Goal: Use online tool/utility: Use online tool/utility

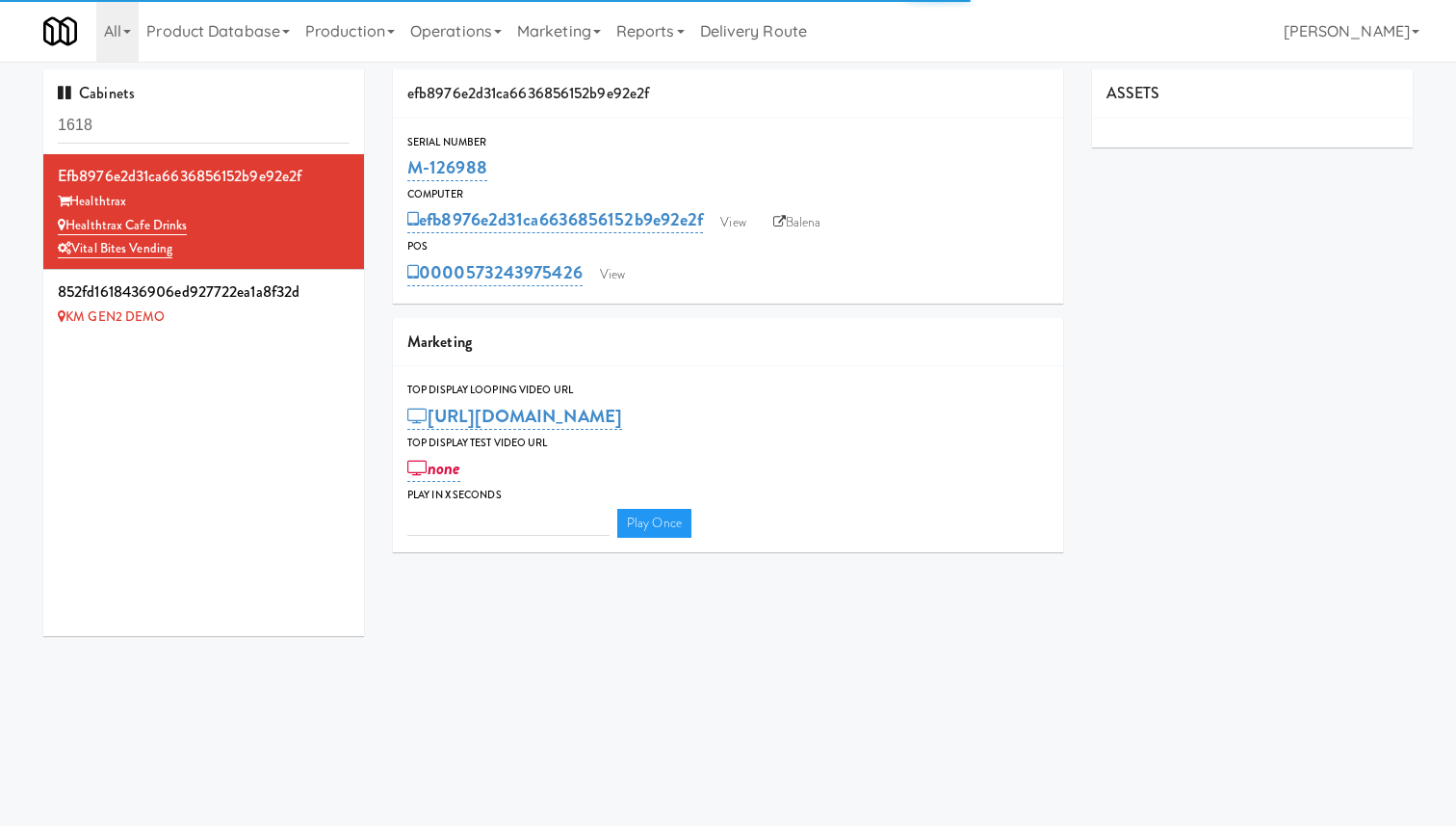
type input "3"
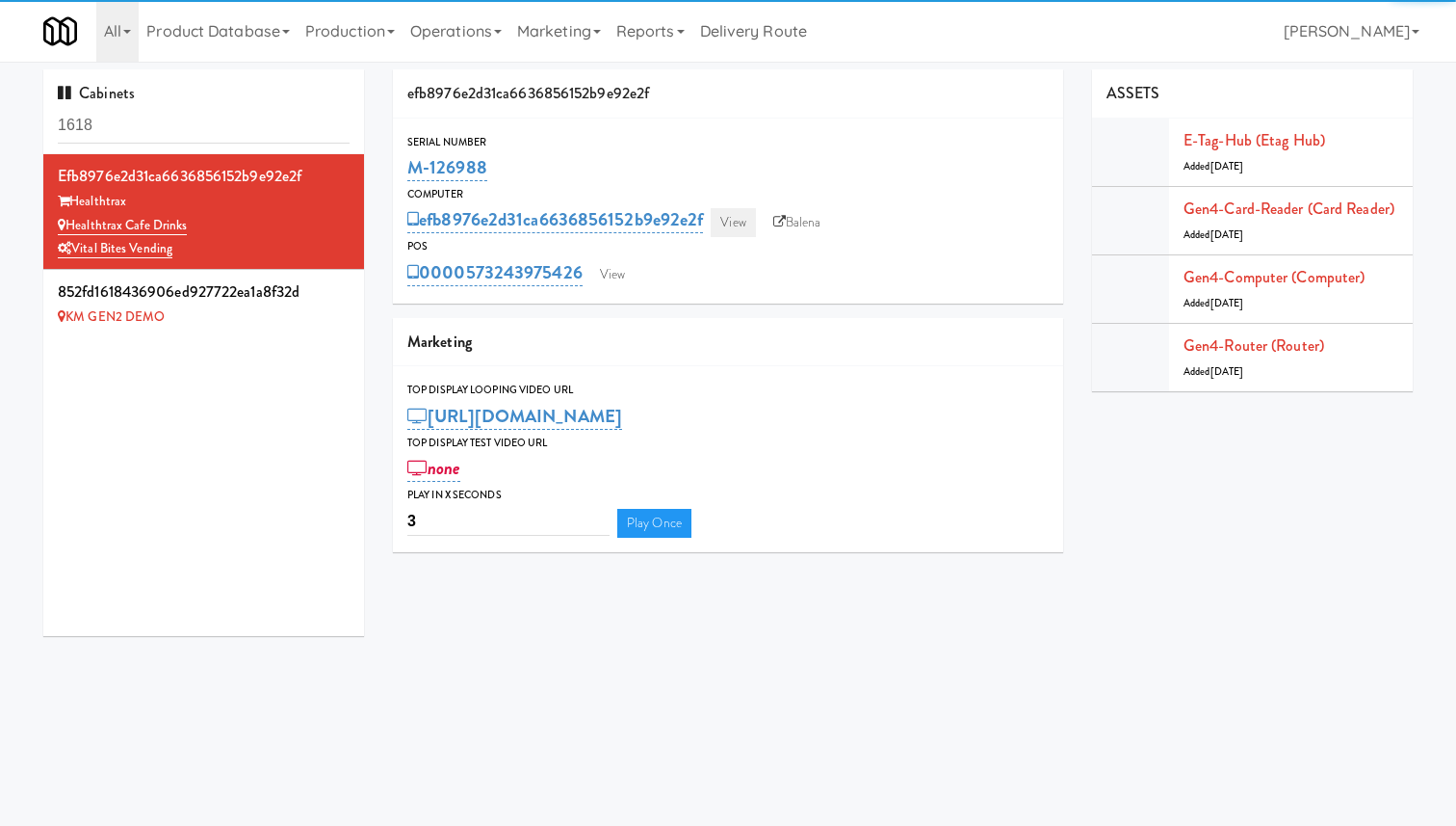
click at [737, 207] on div "efb8976e2d31ca6636856152b9e92e2f View Balena" at bounding box center [728, 219] width 641 height 32
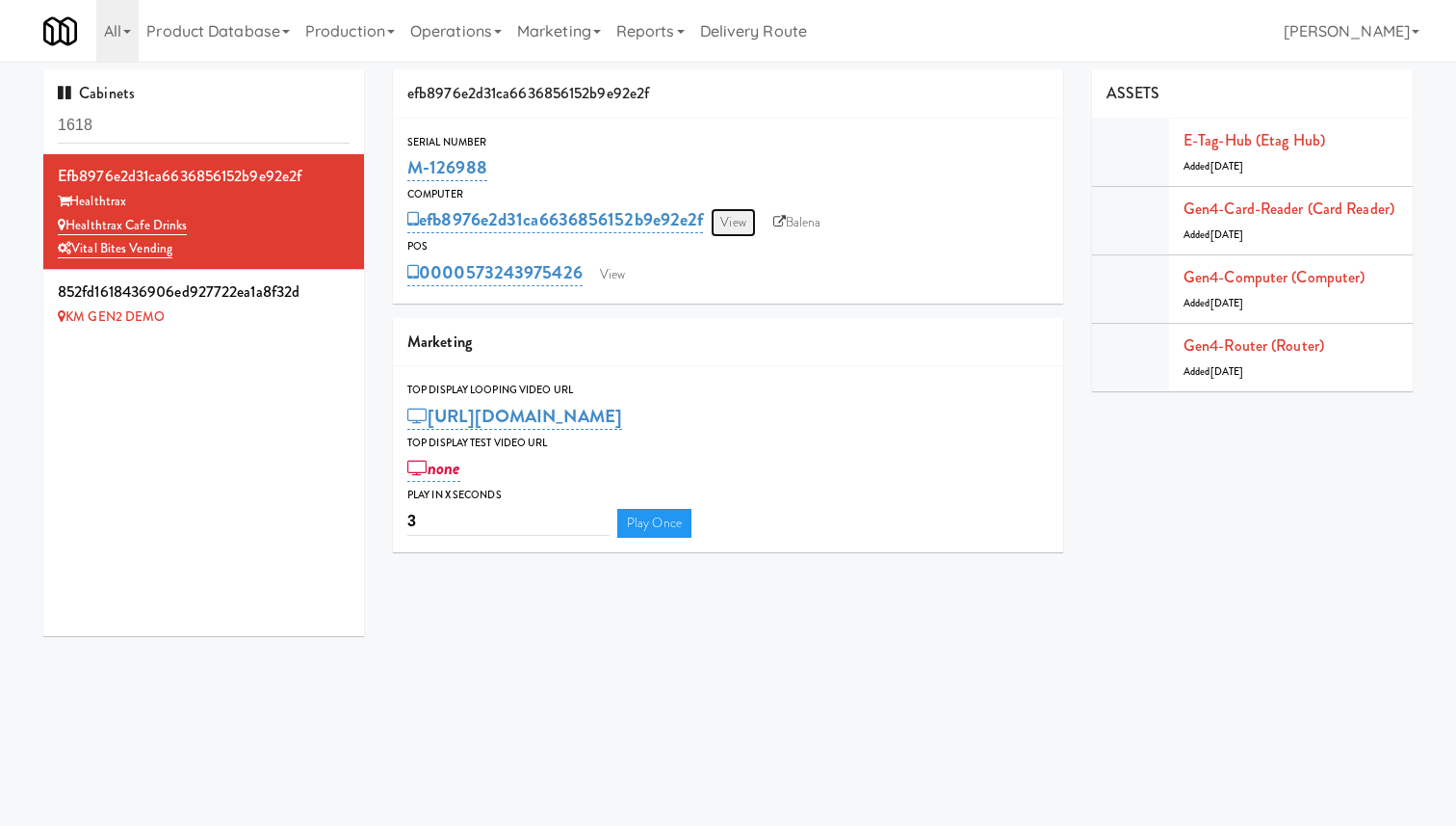
click at [740, 221] on link "View" at bounding box center [732, 222] width 44 height 28
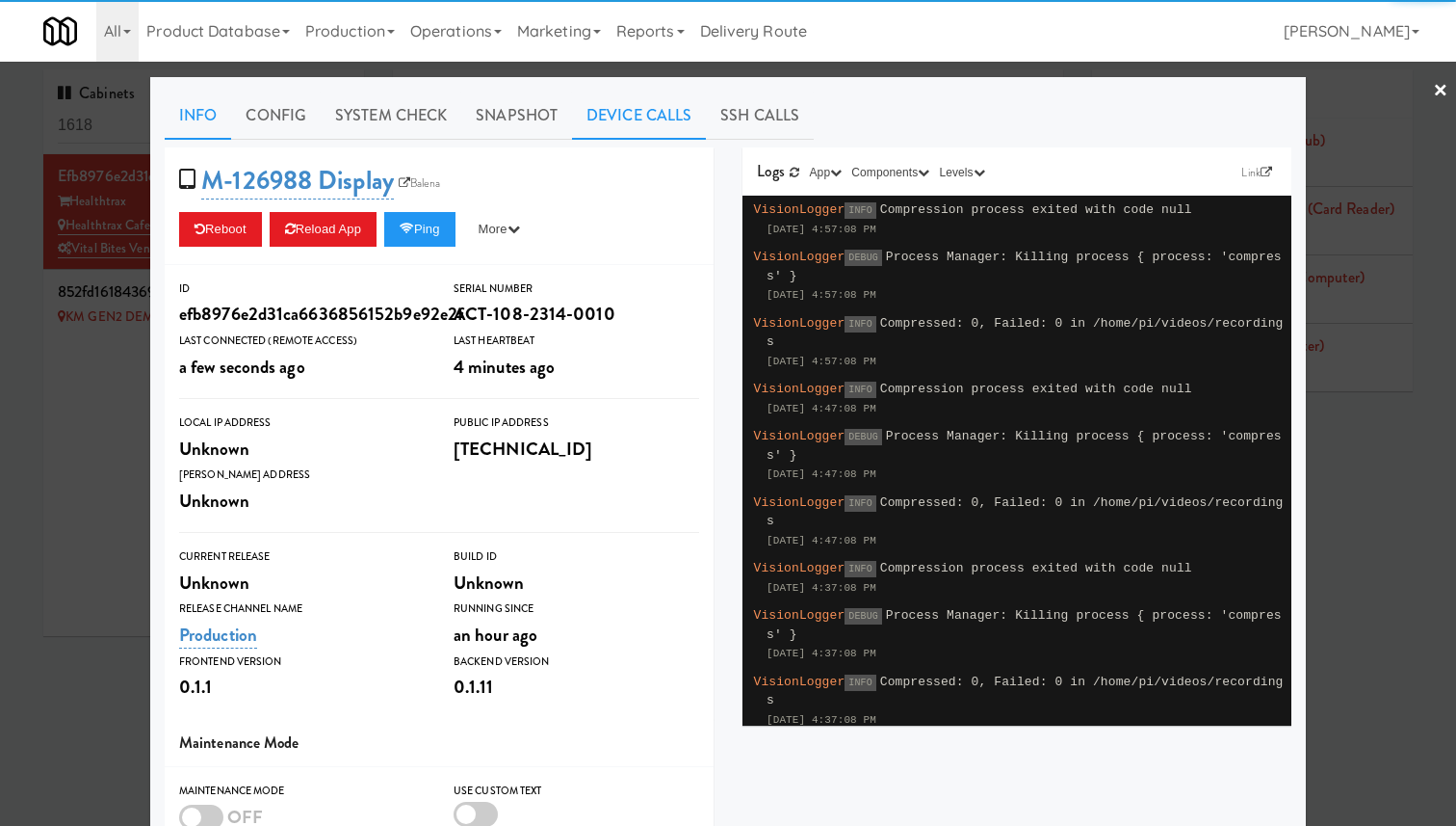
click at [649, 125] on link "Device Calls" at bounding box center [639, 115] width 134 height 48
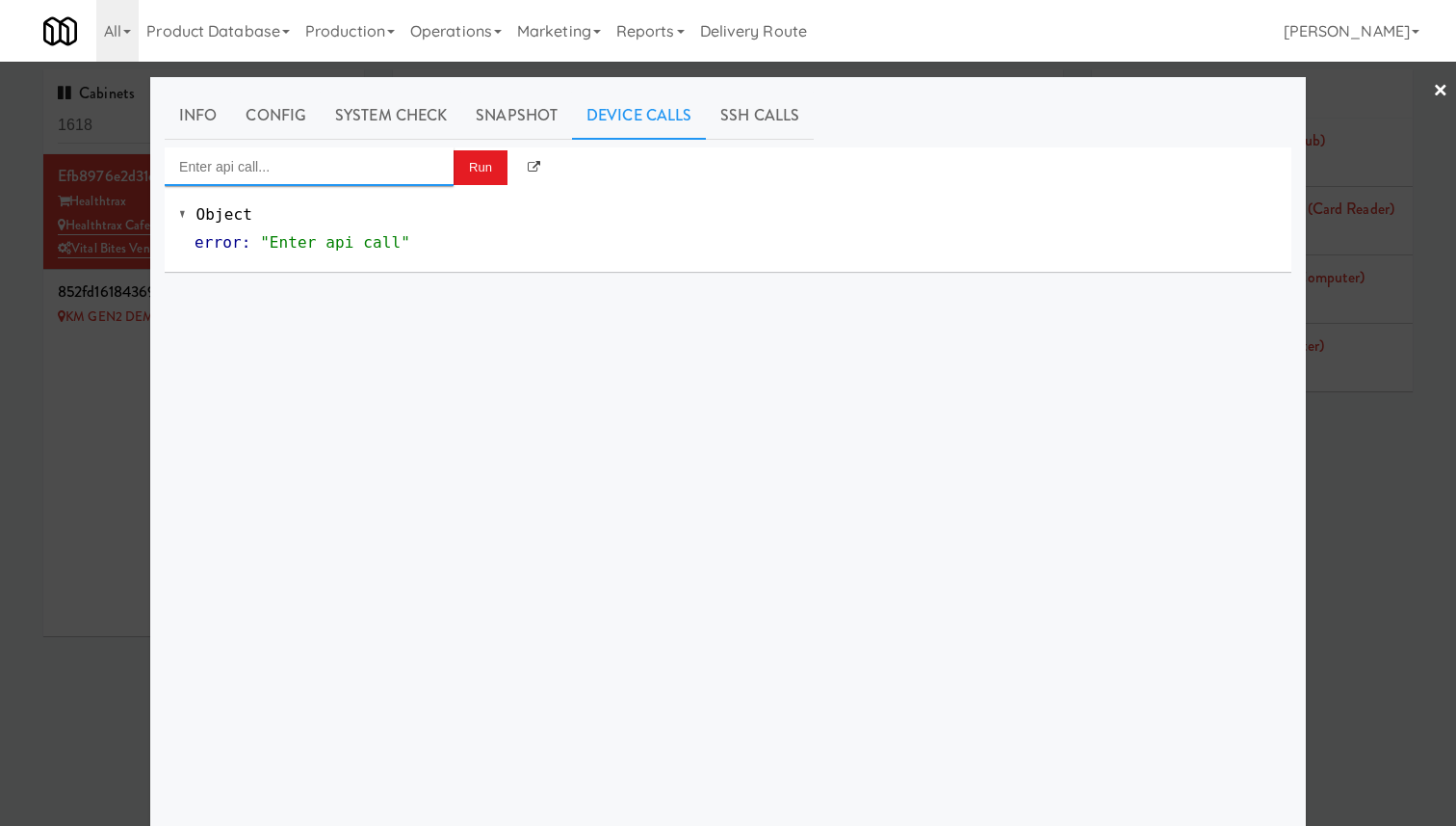
click at [364, 163] on input "Enter api call..." at bounding box center [309, 166] width 289 height 38
click at [353, 218] on div "[URL]" at bounding box center [308, 223] width 260 height 26
type input "Cooler: Toggle Restocking"
click at [461, 170] on button "Run" at bounding box center [480, 167] width 54 height 34
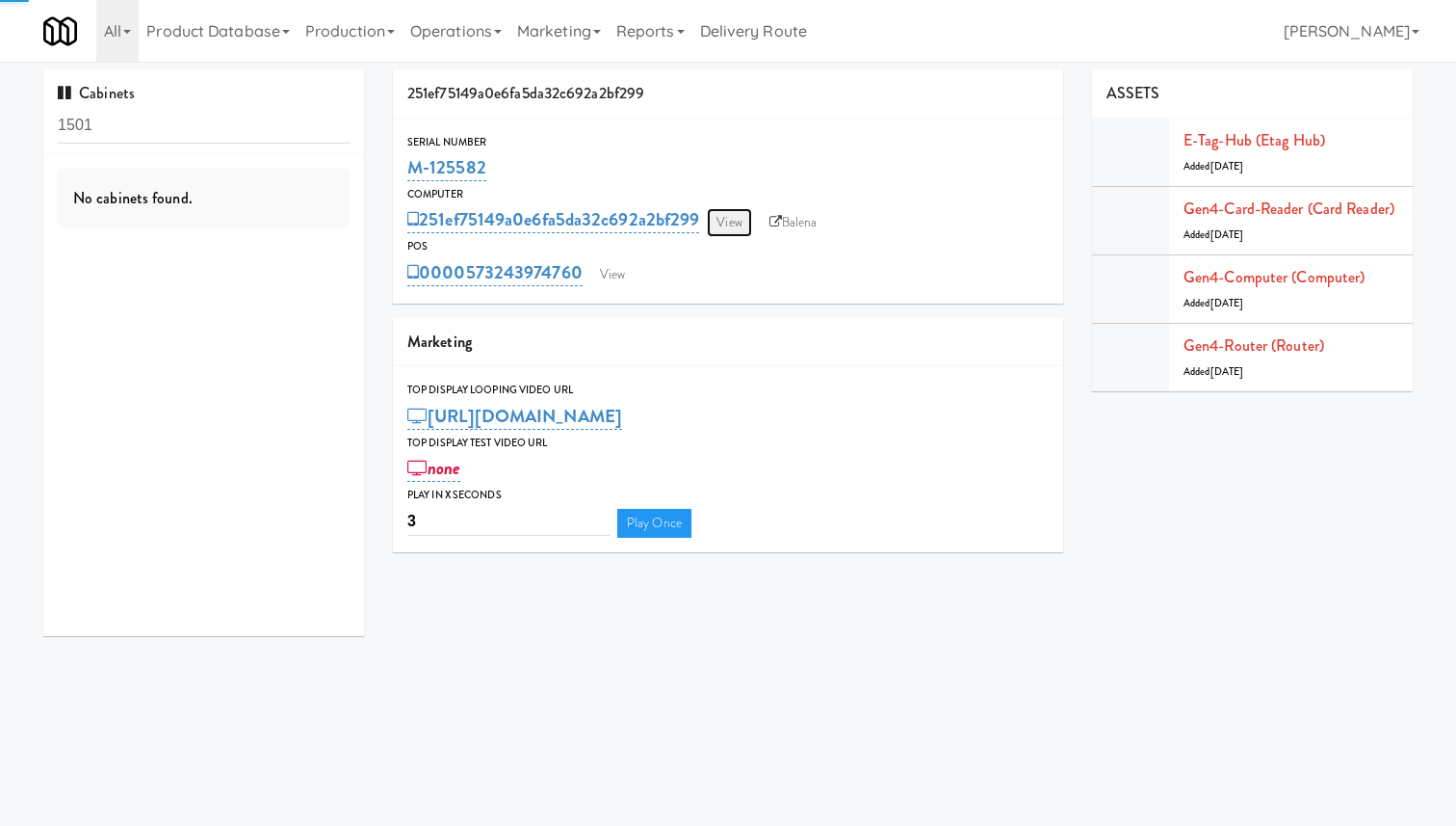
click at [735, 228] on link "View" at bounding box center [728, 222] width 44 height 28
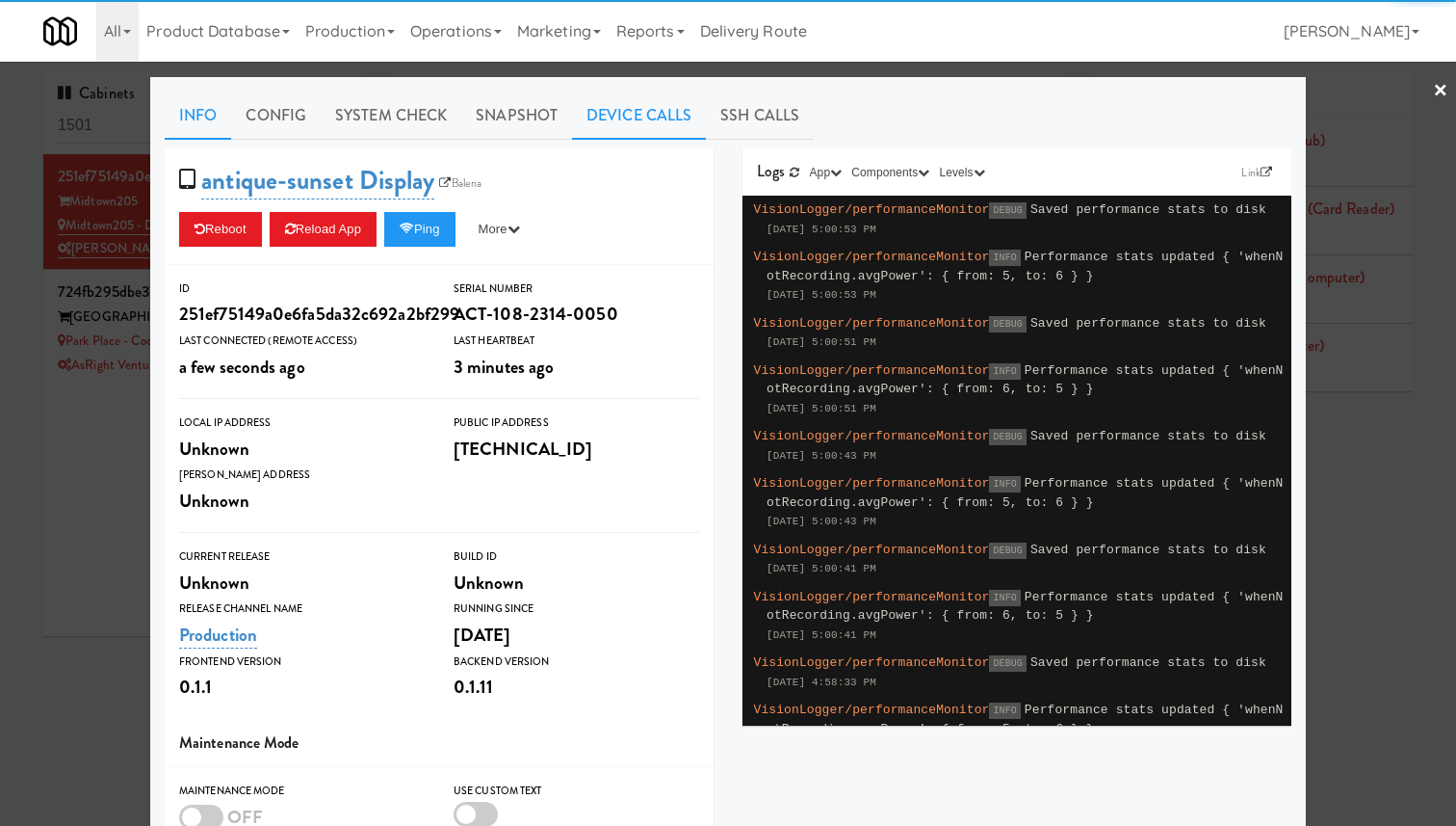
click at [639, 125] on link "Device Calls" at bounding box center [639, 115] width 134 height 48
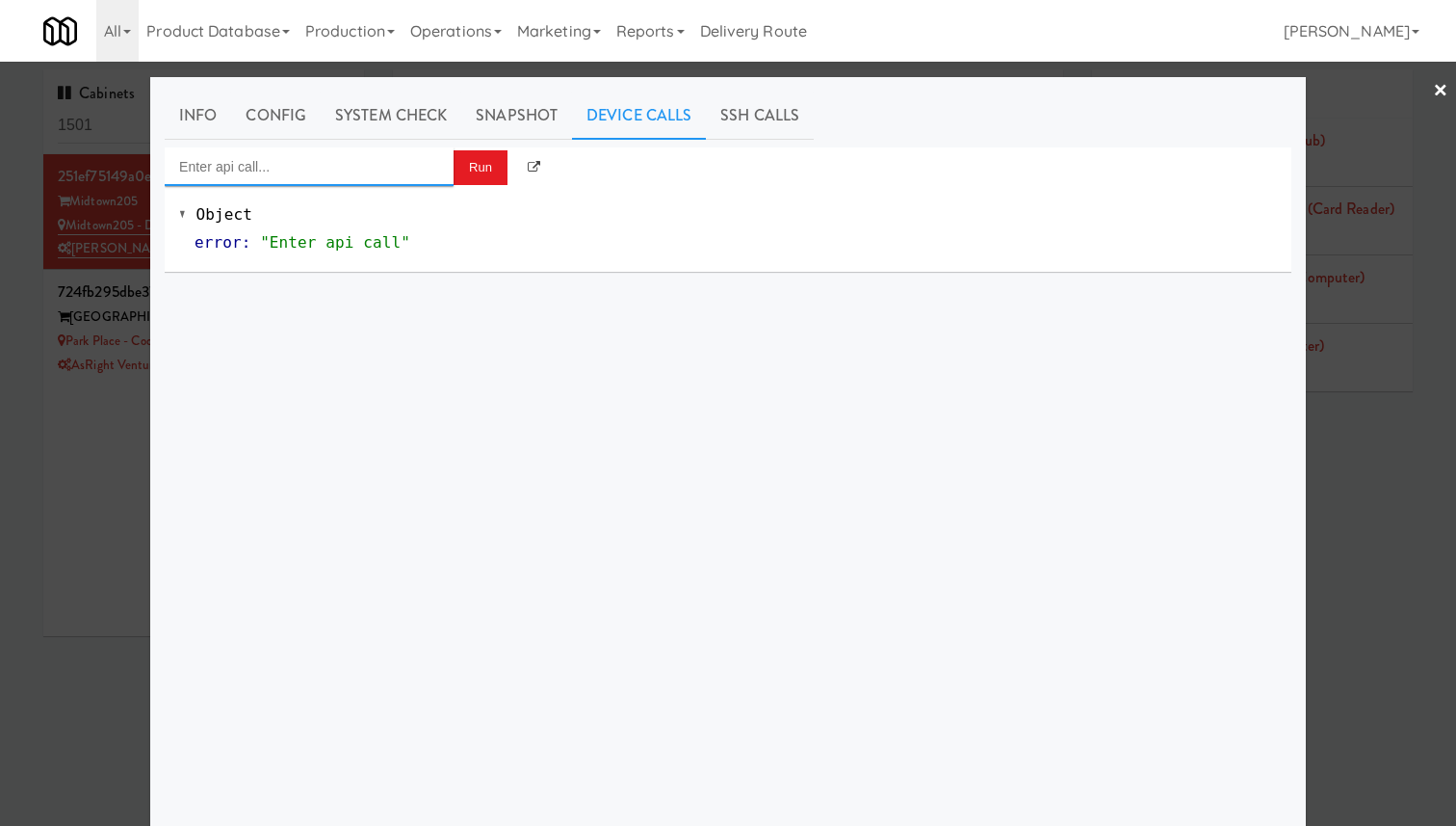
click at [394, 169] on input "Enter api call..." at bounding box center [309, 166] width 289 height 38
click at [404, 202] on div "Cooler: Toggle Restocking" at bounding box center [308, 198] width 260 height 26
type input "Cooler: Toggle Restocking"
click at [480, 174] on button "Run" at bounding box center [480, 167] width 54 height 34
